Goal: Task Accomplishment & Management: Manage account settings

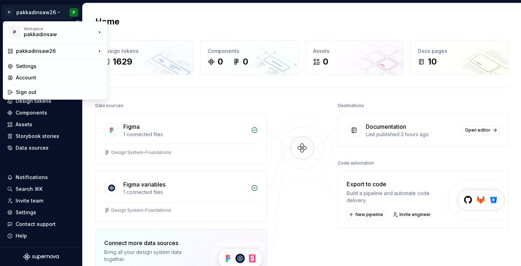
click at [56, 11] on html "P pakkadinsaw26 P Home Documentation Analytics Code automation Design system da…" at bounding box center [260, 133] width 521 height 266
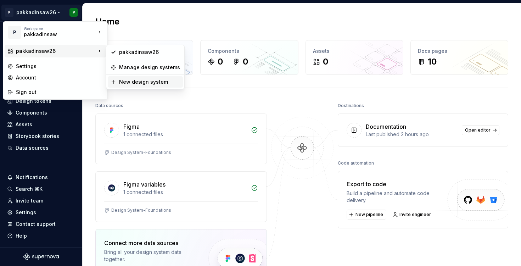
click at [124, 80] on div "New design system" at bounding box center [149, 81] width 61 height 7
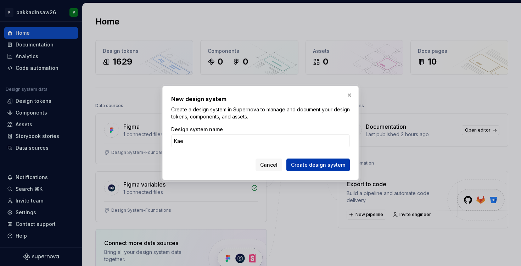
type input "Kae"
click at [317, 165] on span "Create design system" at bounding box center [318, 164] width 54 height 7
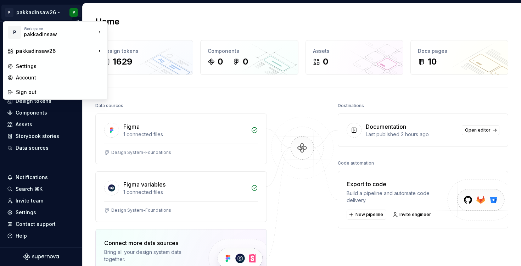
click at [46, 14] on html "P pakkadinsaw26 P Home Documentation Analytics Code automation Design system da…" at bounding box center [260, 133] width 521 height 266
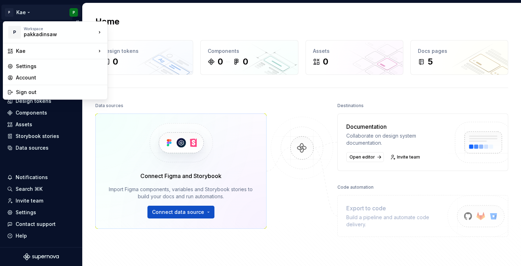
click at [27, 13] on html "P Kae P Home Documentation Analytics Code automation Design system data Design …" at bounding box center [260, 133] width 521 height 266
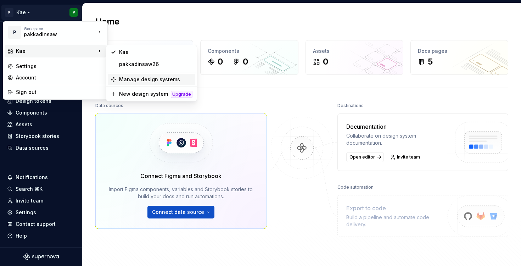
click at [120, 75] on div "Manage design systems" at bounding box center [152, 79] width 88 height 11
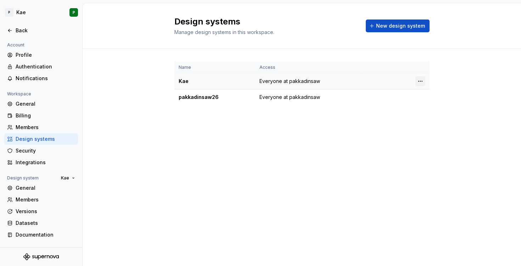
click at [422, 79] on html "P Kae P Back Account Profile Authentication Notifications Workspace General Bil…" at bounding box center [260, 133] width 521 height 266
click at [427, 105] on div "Design system settings" at bounding box center [458, 106] width 82 height 11
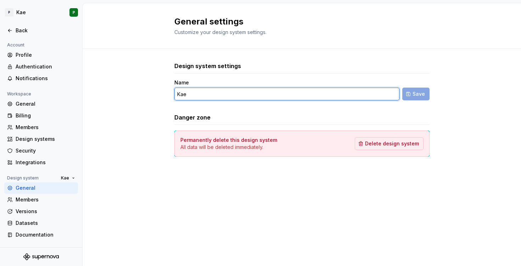
drag, startPoint x: 224, startPoint y: 94, endPoint x: 164, endPoint y: 93, distance: 59.9
click at [164, 93] on div "Design system settings Name Kae Save Danger zone Permanently delete this design…" at bounding box center [302, 116] width 438 height 135
type input "pakkadinsaw"
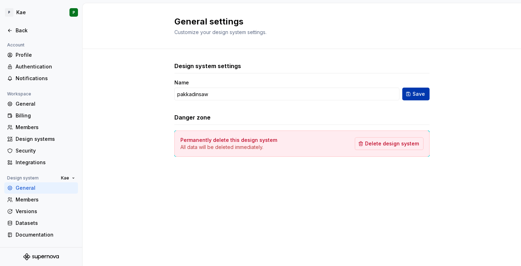
click at [413, 95] on span "Save" at bounding box center [418, 93] width 12 height 7
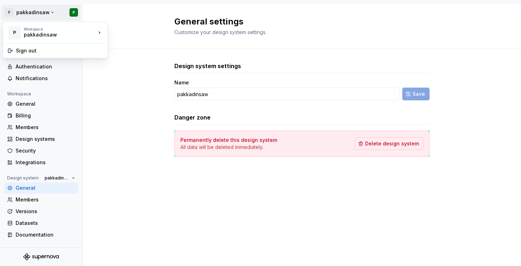
click at [49, 11] on html "P pakkadinsaw P Back Account Profile Authentication Notifications Workspace Gen…" at bounding box center [260, 133] width 521 height 266
click at [10, 14] on html "P pakkadinsaw P Back Account Profile Authentication Notifications Workspace Gen…" at bounding box center [260, 133] width 521 height 266
click at [28, 29] on div "Back" at bounding box center [46, 30] width 60 height 7
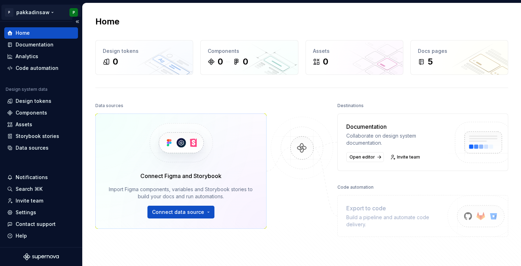
click at [48, 12] on html "P pakkadinsaw P Home Documentation Analytics Code automation Design system data…" at bounding box center [260, 133] width 521 height 266
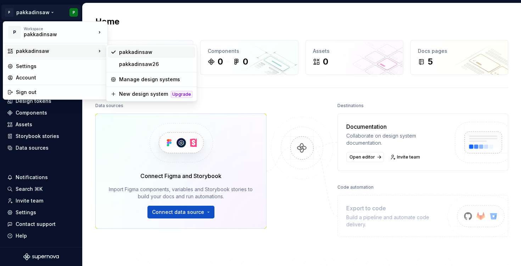
click at [119, 50] on div "pakkadinsaw" at bounding box center [155, 52] width 73 height 7
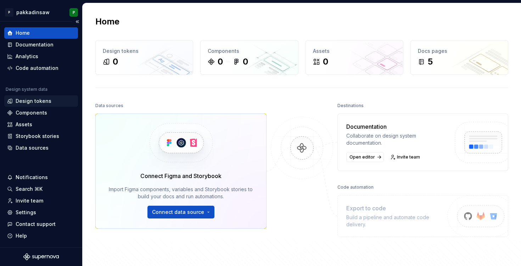
click at [35, 100] on div "Design tokens" at bounding box center [34, 100] width 36 height 7
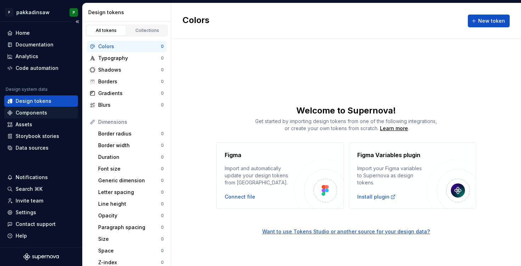
click at [43, 115] on div "Components" at bounding box center [32, 112] width 32 height 7
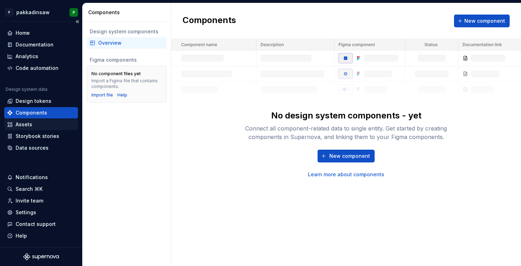
click at [41, 125] on div "Assets" at bounding box center [41, 124] width 68 height 7
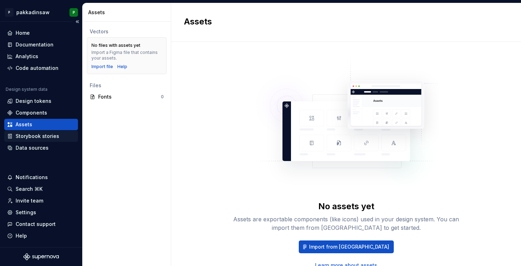
click at [45, 138] on div "Storybook stories" at bounding box center [38, 136] width 44 height 7
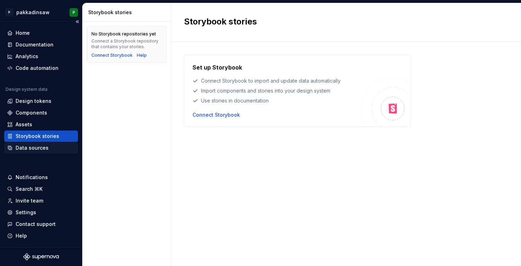
click at [40, 150] on div "Data sources" at bounding box center [32, 147] width 33 height 7
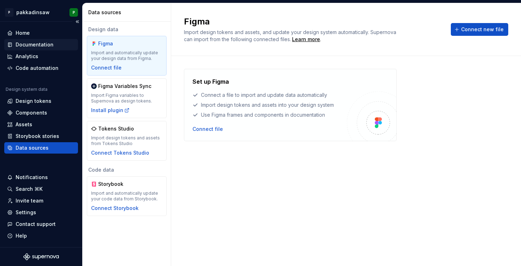
click at [43, 46] on div "Documentation" at bounding box center [35, 44] width 38 height 7
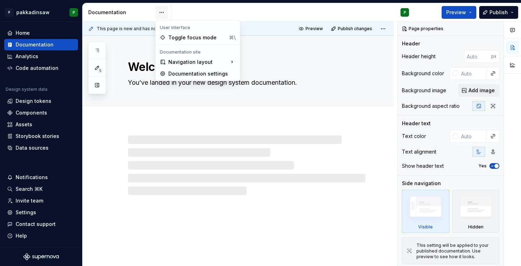
click at [159, 13] on html "P pakkadinsaw P Home Documentation Analytics Code automation Design system data…" at bounding box center [260, 133] width 521 height 266
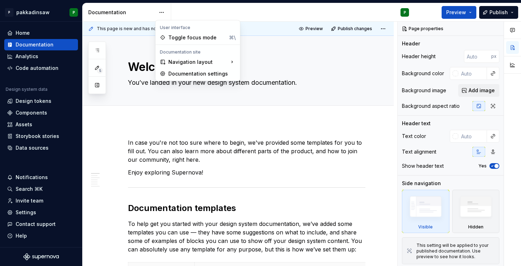
click at [124, 129] on html "P pakkadinsaw P Home Documentation Analytics Code automation Design system data…" at bounding box center [260, 133] width 521 height 266
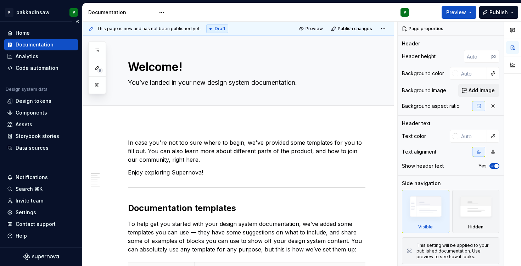
type textarea "*"
click at [45, 58] on div "Analytics" at bounding box center [41, 56] width 68 height 7
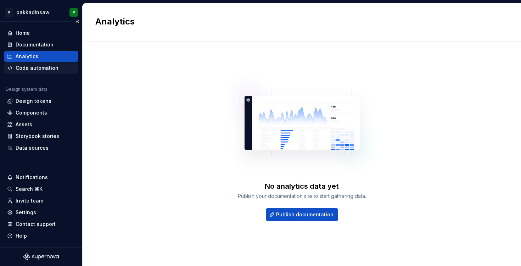
click at [44, 69] on div "Code automation" at bounding box center [37, 67] width 43 height 7
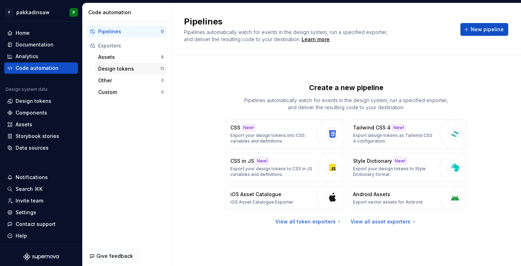
click at [100, 66] on div "Design tokens" at bounding box center [129, 68] width 62 height 7
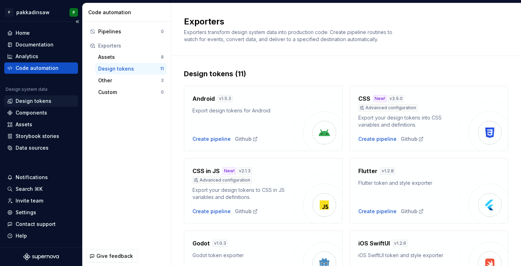
click at [52, 101] on div "Design tokens" at bounding box center [41, 100] width 68 height 7
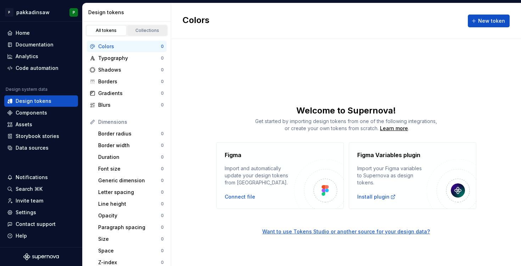
click at [139, 29] on div "Collections" at bounding box center [147, 31] width 35 height 6
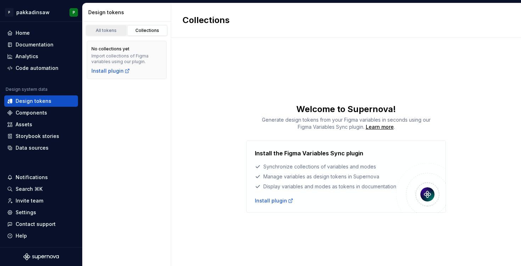
click at [112, 31] on div "All tokens" at bounding box center [106, 31] width 35 height 6
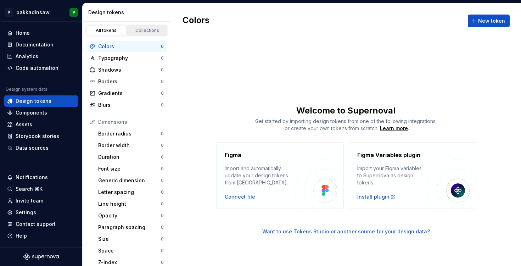
click at [136, 30] on div "Collections" at bounding box center [147, 31] width 35 height 6
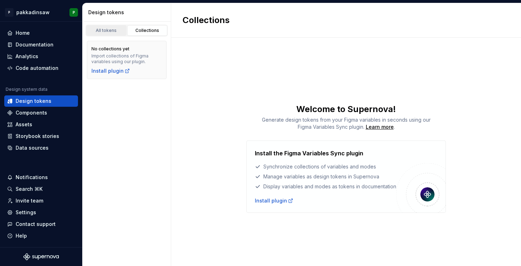
click at [102, 32] on div "All tokens" at bounding box center [106, 31] width 35 height 6
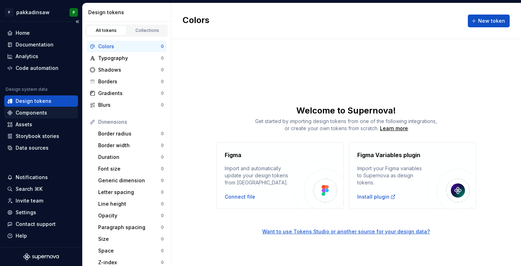
click at [44, 116] on div "Components" at bounding box center [41, 112] width 74 height 11
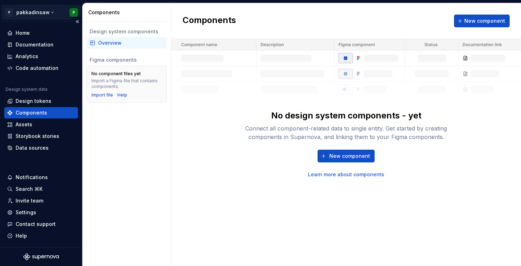
click at [49, 11] on html "P pakkadinsaw P Home Documentation Analytics Code automation Design system data…" at bounding box center [260, 133] width 521 height 266
click at [40, 101] on html "P pakkadinsaw P Home Documentation Analytics Code automation Design system data…" at bounding box center [260, 133] width 521 height 266
click at [40, 101] on div "Design tokens" at bounding box center [34, 100] width 36 height 7
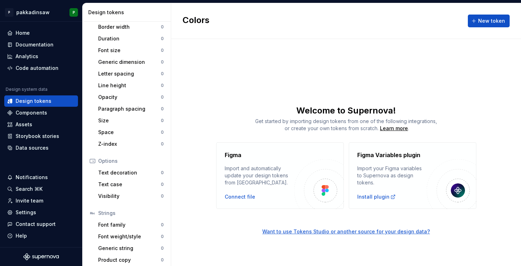
scroll to position [122, 0]
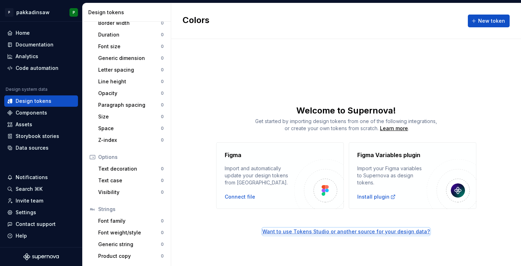
click at [277, 230] on div "Want to use Tokens Studio or another source for your design data?" at bounding box center [346, 231] width 168 height 7
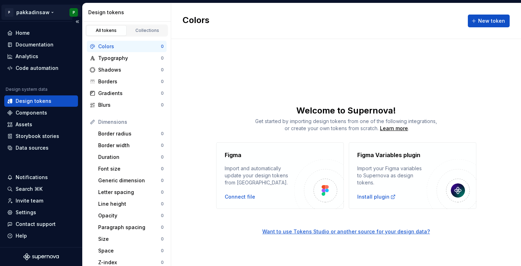
click at [48, 13] on html "P pakkadinsaw P Home Documentation Analytics Code automation Design system data…" at bounding box center [260, 133] width 521 height 266
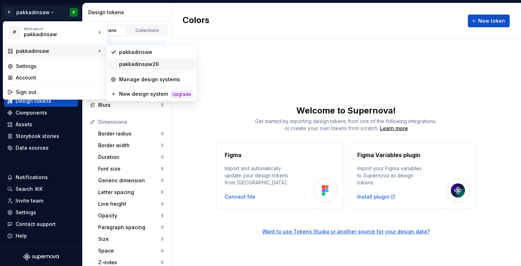
click at [123, 66] on div "pakkadinsaw26" at bounding box center [155, 64] width 73 height 7
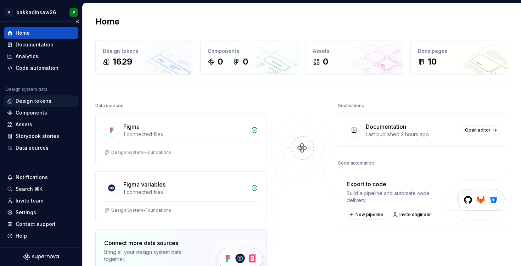
click at [40, 101] on div "Design tokens" at bounding box center [34, 100] width 36 height 7
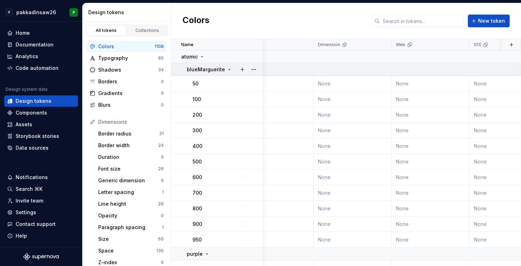
scroll to position [0, 315]
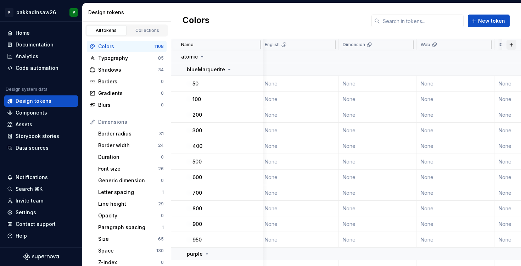
click at [512, 45] on button "button" at bounding box center [511, 45] width 10 height 10
click at [358, 27] on div "Colors New token" at bounding box center [346, 21] width 350 height 36
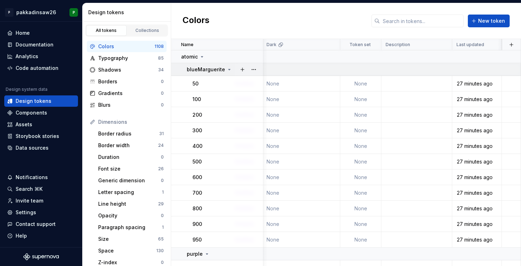
scroll to position [0, 894]
click at [511, 45] on button "button" at bounding box center [511, 45] width 10 height 10
click at [468, 73] on div "New custom property" at bounding box center [470, 72] width 53 height 7
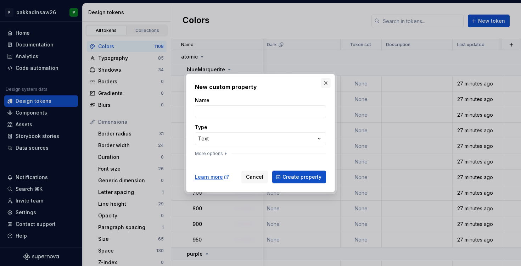
click at [326, 83] on button "button" at bounding box center [326, 83] width 10 height 10
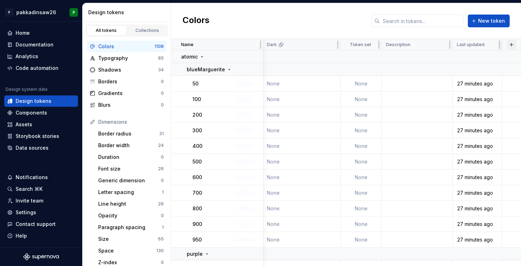
click at [511, 46] on button "button" at bounding box center [511, 45] width 10 height 10
click at [472, 58] on div "New theme" at bounding box center [477, 58] width 67 height 7
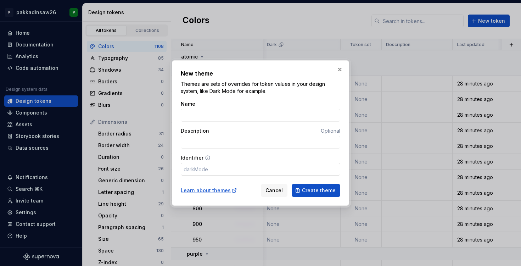
click at [206, 168] on input "Identifier" at bounding box center [260, 169] width 159 height 13
click at [239, 117] on input "Name" at bounding box center [260, 115] width 159 height 13
click at [240, 117] on input "Name" at bounding box center [260, 115] width 159 height 13
type input "B"
type input "b"
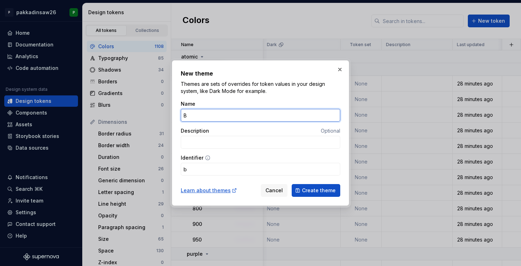
type input "Br"
type input "br"
type input "Bra"
type input "bra"
type input "Bran"
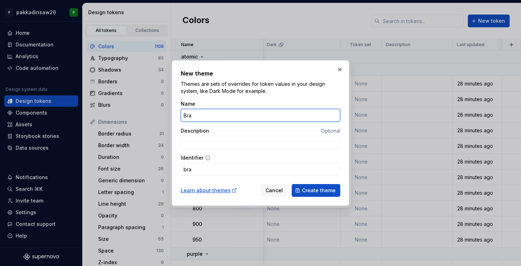
type input "bran"
type input "Brand"
type input "brand"
type input "[PERSON_NAME]"
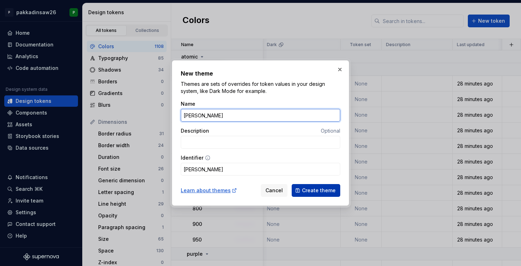
type input "[PERSON_NAME]"
click at [308, 187] on span "Create theme" at bounding box center [319, 190] width 34 height 7
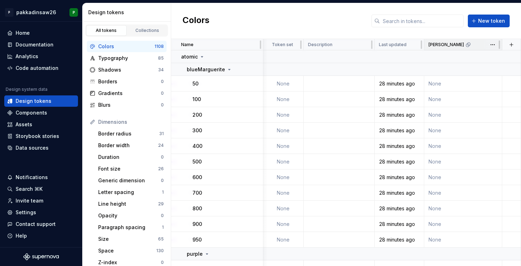
scroll to position [0, 972]
click at [491, 45] on html "P pakkadinsaw26 P Home Documentation Analytics Code automation Design system da…" at bounding box center [260, 133] width 521 height 266
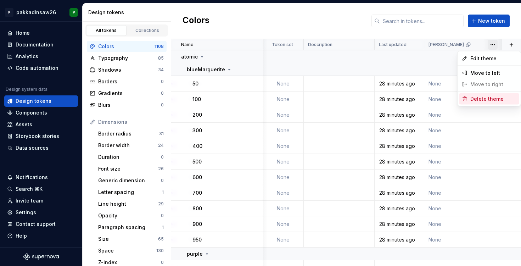
click at [472, 99] on span "Delete theme" at bounding box center [493, 98] width 46 height 7
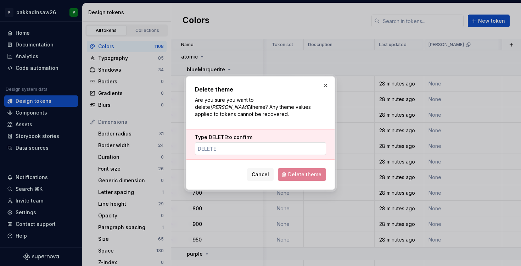
click at [270, 148] on input "Type DELETE to confirm" at bounding box center [260, 148] width 131 height 13
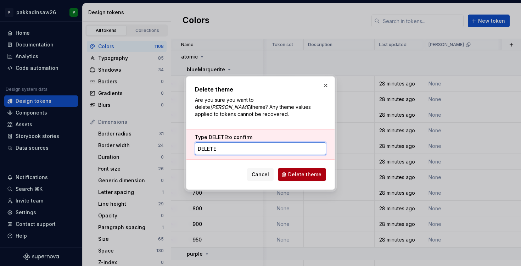
type input "DELETE"
click at [314, 171] on span "Delete theme" at bounding box center [304, 174] width 33 height 7
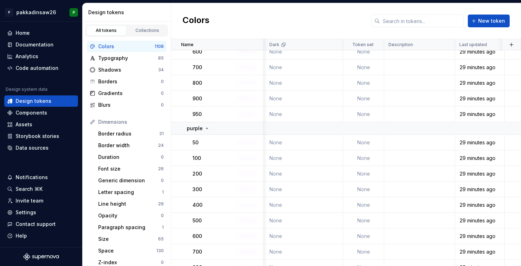
scroll to position [0, 891]
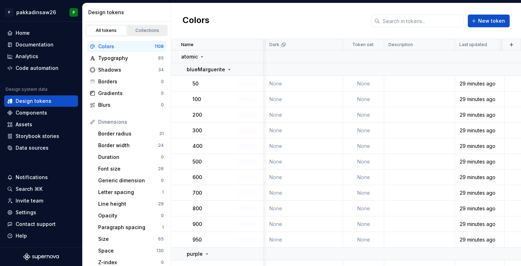
click at [144, 30] on div "Collections" at bounding box center [147, 31] width 35 height 6
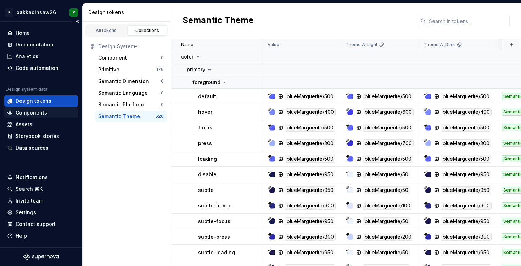
click at [30, 116] on div "Components" at bounding box center [32, 112] width 32 height 7
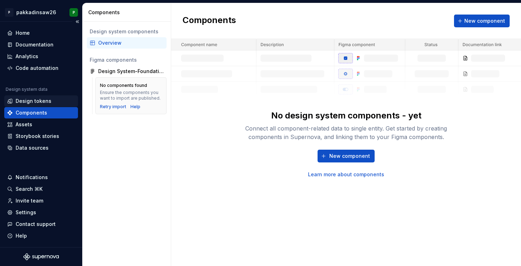
click at [36, 100] on div "Design tokens" at bounding box center [34, 100] width 36 height 7
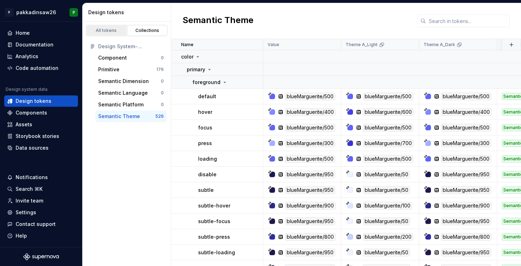
click at [105, 30] on div "All tokens" at bounding box center [106, 31] width 35 height 6
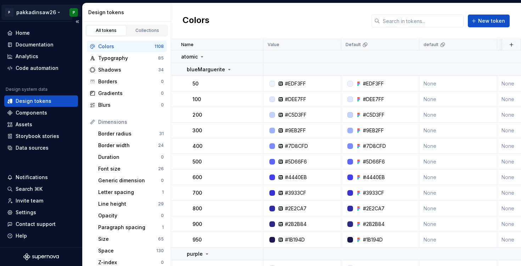
click at [55, 11] on html "P pakkadinsaw26 P Home Documentation Analytics Code automation Design system da…" at bounding box center [260, 133] width 521 height 266
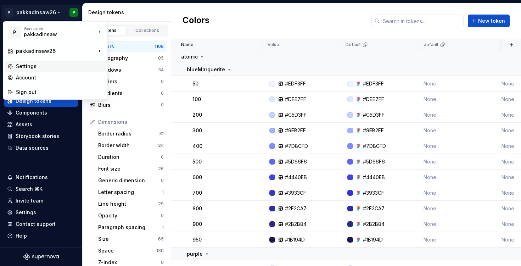
click at [36, 68] on div "Settings" at bounding box center [59, 66] width 87 height 7
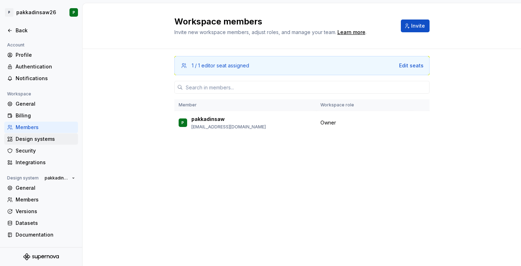
click at [31, 142] on div "Design systems" at bounding box center [46, 138] width 60 height 7
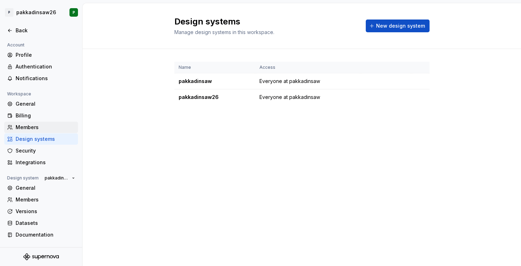
click at [31, 127] on div "Members" at bounding box center [46, 127] width 60 height 7
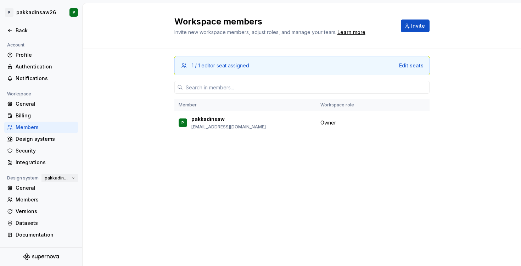
click at [72, 178] on button "pakkadinsaw26" at bounding box center [59, 178] width 36 height 10
click at [149, 189] on div "Workspace members Invite new workspace members, adjust roles, and manage your t…" at bounding box center [302, 134] width 438 height 263
click at [119, 58] on div "1 / 1 editor seat assigned Edit seats Member Workspace role P pakkadinsaw [EMAI…" at bounding box center [302, 105] width 438 height 112
click at [18, 30] on div "Back" at bounding box center [46, 30] width 60 height 7
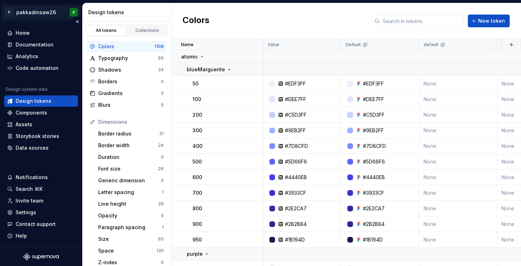
click at [49, 10] on html "P pakkadinsaw26 P Home Documentation Analytics Code automation Design system da…" at bounding box center [260, 133] width 521 height 266
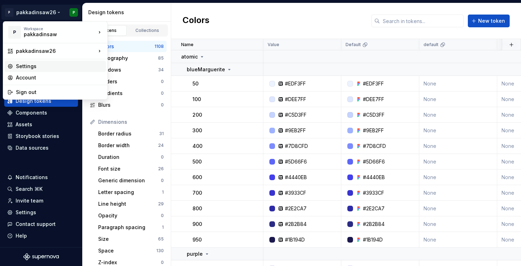
click at [43, 67] on div "Settings" at bounding box center [59, 66] width 87 height 7
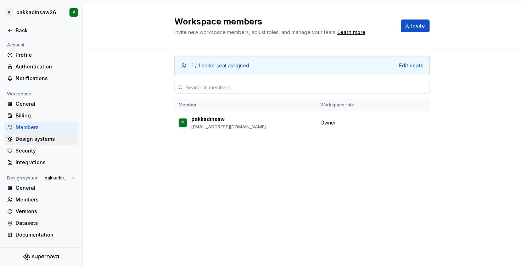
click at [36, 138] on div "Design systems" at bounding box center [46, 138] width 60 height 7
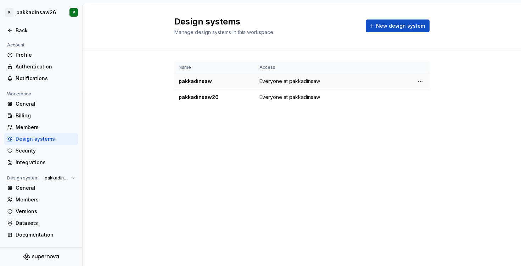
click at [197, 78] on div "pakkadinsaw" at bounding box center [215, 81] width 72 height 7
click at [237, 83] on div "pakkadinsaw" at bounding box center [215, 81] width 72 height 7
click at [216, 98] on div "pakkadinsaw26" at bounding box center [215, 97] width 72 height 7
click at [312, 95] on span "Everyone at pakkadinsaw" at bounding box center [289, 97] width 61 height 7
click at [58, 188] on div "General" at bounding box center [46, 187] width 60 height 7
